Goal: Transaction & Acquisition: Download file/media

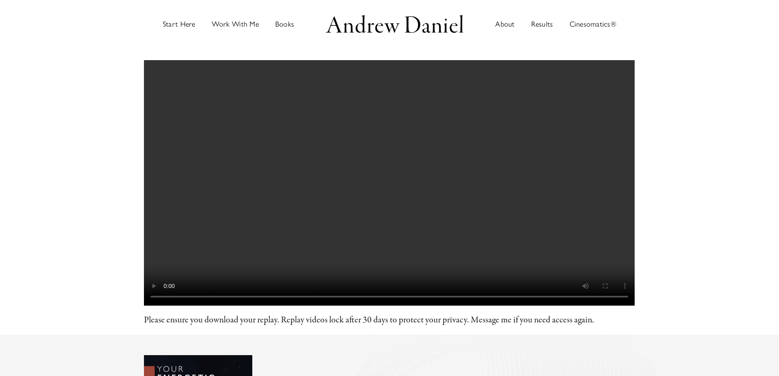
click at [701, 141] on main "Watch Replay Andrew Daniel Please ensure you down­load your replay. Replay vide…" at bounding box center [389, 191] width 779 height 287
click at [573, 192] on section "Watch Replay Andrew Daniel Please ensure you down­load your replay. Replay vide…" at bounding box center [389, 197] width 490 height 274
click at [646, 153] on main "Watch Replay Andrew Daniel Please ensure you down­load your replay. Replay vide…" at bounding box center [389, 191] width 779 height 287
click at [603, 190] on section "Watch Replay [PERSON_NAME] Please ensure you down­load your replay. Replay vide…" at bounding box center [389, 197] width 490 height 274
click at [540, 183] on section "Watch Replay [PERSON_NAME] Please ensure you down­load your replay. Replay vide…" at bounding box center [389, 197] width 490 height 274
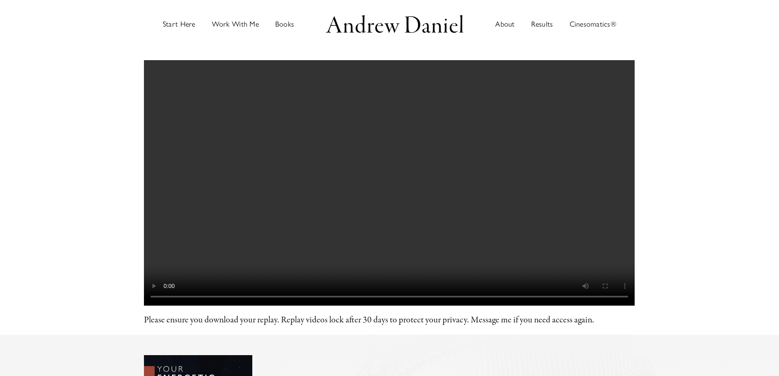
click at [449, 179] on section "Watch Replay [PERSON_NAME] Please ensure you down­load your replay. Replay vide…" at bounding box center [389, 197] width 490 height 274
click at [322, 155] on section "Watch Replay [PERSON_NAME] Please ensure you down­load your replay. Replay vide…" at bounding box center [389, 197] width 490 height 274
click at [255, 313] on p "Please ensure you down­load your replay. Replay videos lock after 30 days to pr…" at bounding box center [389, 319] width 490 height 13
click at [257, 129] on div "Please ensure you down­load your replay. Replay videos lock after 30 days to pr…" at bounding box center [389, 197] width 510 height 274
click at [311, 129] on div "Please ensure you down­load your replay. Replay videos lock after 30 days to pr…" at bounding box center [389, 197] width 510 height 274
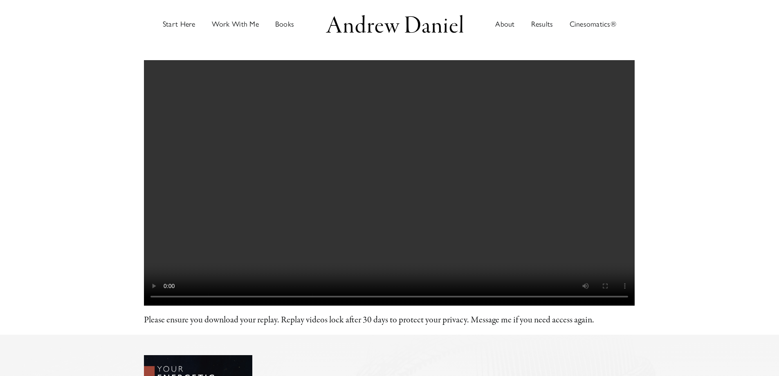
click at [396, 81] on video at bounding box center [389, 182] width 490 height 245
click at [443, 76] on video at bounding box center [389, 182] width 490 height 245
click at [538, 155] on section "Watch Replay [PERSON_NAME] Please ensure you down­load your replay. Replay vide…" at bounding box center [389, 197] width 490 height 274
click at [538, 313] on p "Please ensure you down­load your replay. Replay videos lock after 30 days to pr…" at bounding box center [389, 319] width 490 height 13
click at [548, 313] on p "Please ensure you down­load your replay. Replay videos lock after 30 days to pr…" at bounding box center [389, 319] width 490 height 13
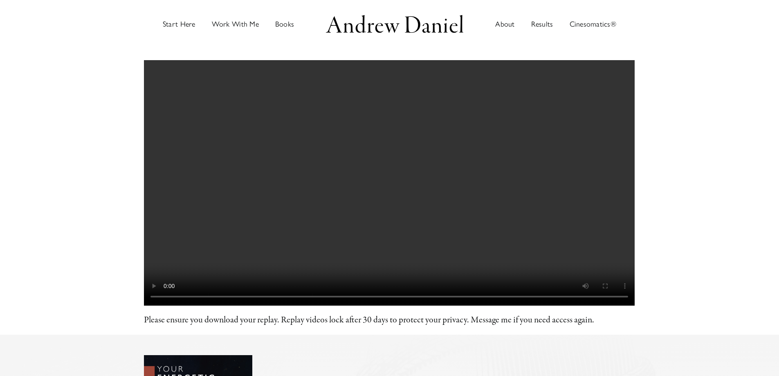
click at [602, 313] on p "Please ensure you down­load your replay. Replay videos lock after 30 days to pr…" at bounding box center [389, 319] width 490 height 13
